Goal: Transaction & Acquisition: Purchase product/service

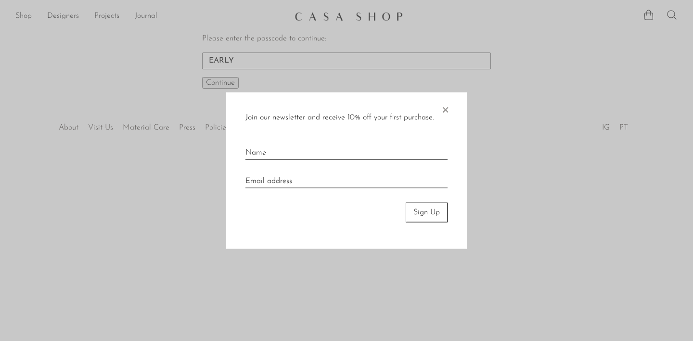
type input "EARLY"
click at [219, 86] on div at bounding box center [346, 170] width 693 height 341
click at [446, 108] on span "×" at bounding box center [445, 107] width 10 height 31
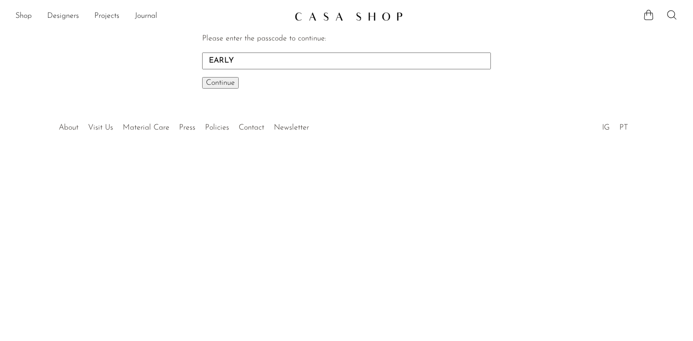
click at [223, 82] on span "Continue" at bounding box center [220, 83] width 29 height 8
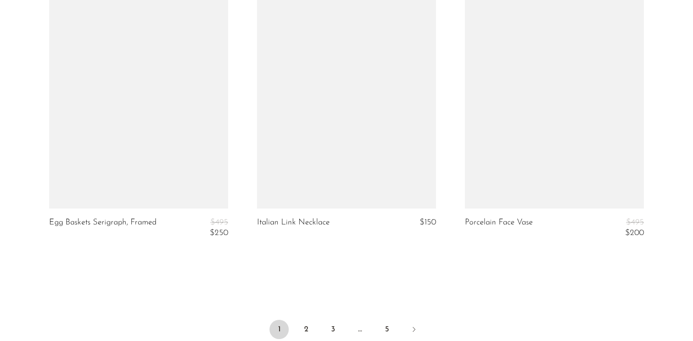
scroll to position [3430, 0]
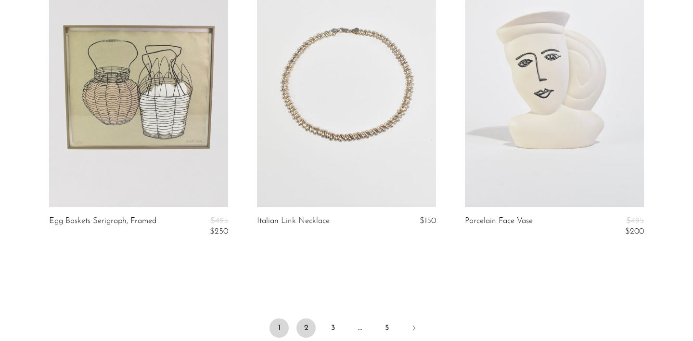
click at [309, 324] on link "2" at bounding box center [306, 327] width 19 height 19
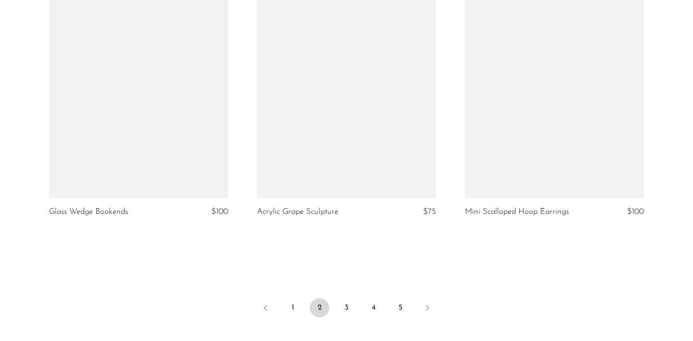
scroll to position [3413, 0]
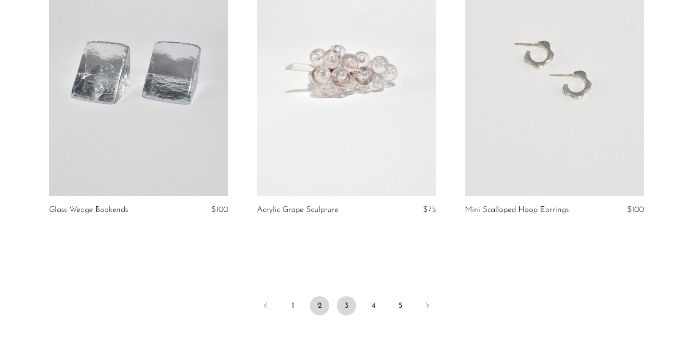
click at [345, 308] on link "3" at bounding box center [346, 305] width 19 height 19
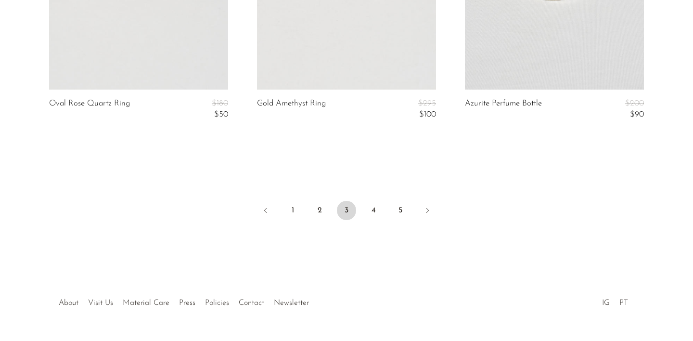
scroll to position [3586, 0]
click at [376, 216] on link "4" at bounding box center [373, 207] width 19 height 19
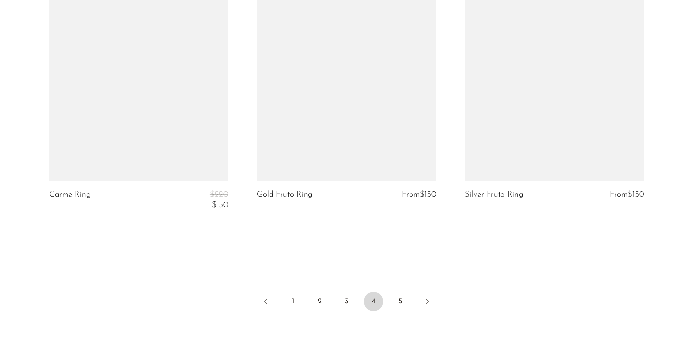
scroll to position [3504, 0]
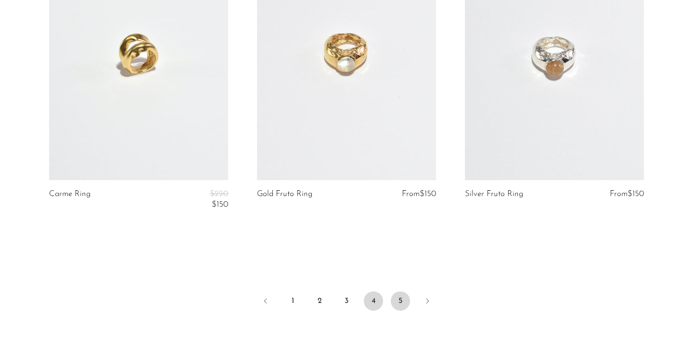
click at [404, 304] on link "5" at bounding box center [400, 300] width 19 height 19
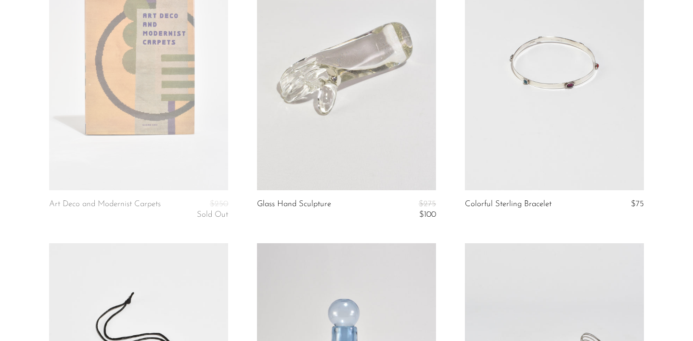
scroll to position [701, 0]
